Goal: Find specific page/section: Find specific page/section

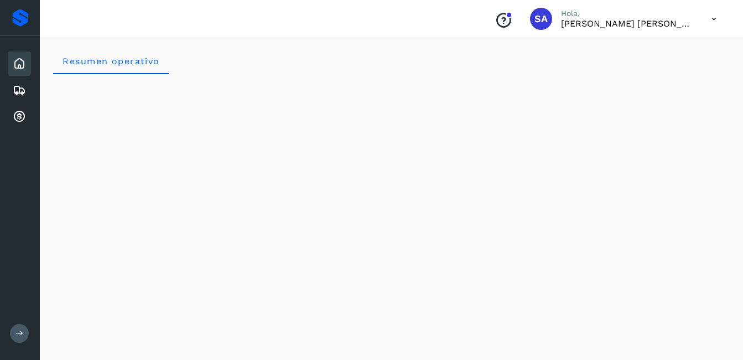
click at [19, 65] on icon at bounding box center [19, 63] width 13 height 13
click at [18, 117] on icon at bounding box center [19, 116] width 13 height 13
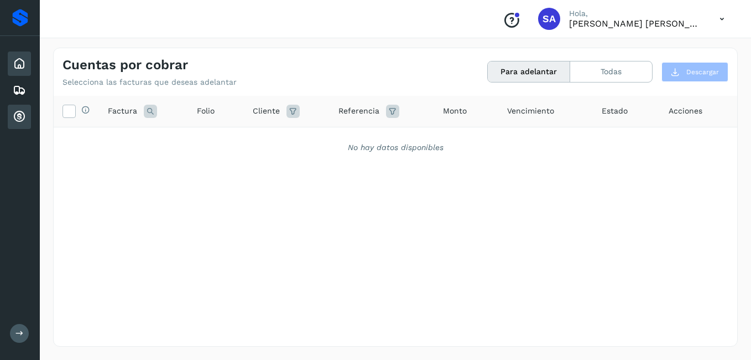
click at [18, 63] on icon at bounding box center [19, 63] width 13 height 13
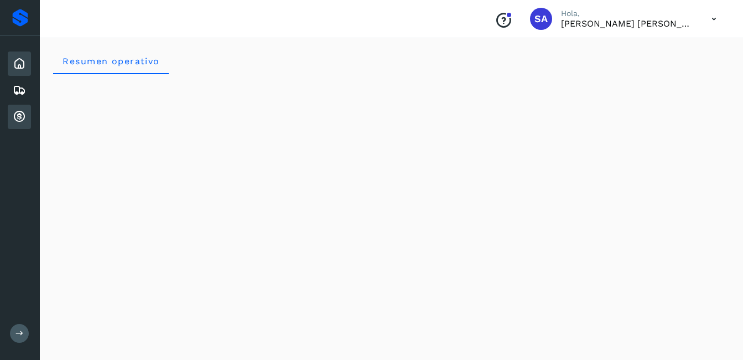
click at [17, 118] on icon at bounding box center [19, 116] width 13 height 13
